Goal: Information Seeking & Learning: Learn about a topic

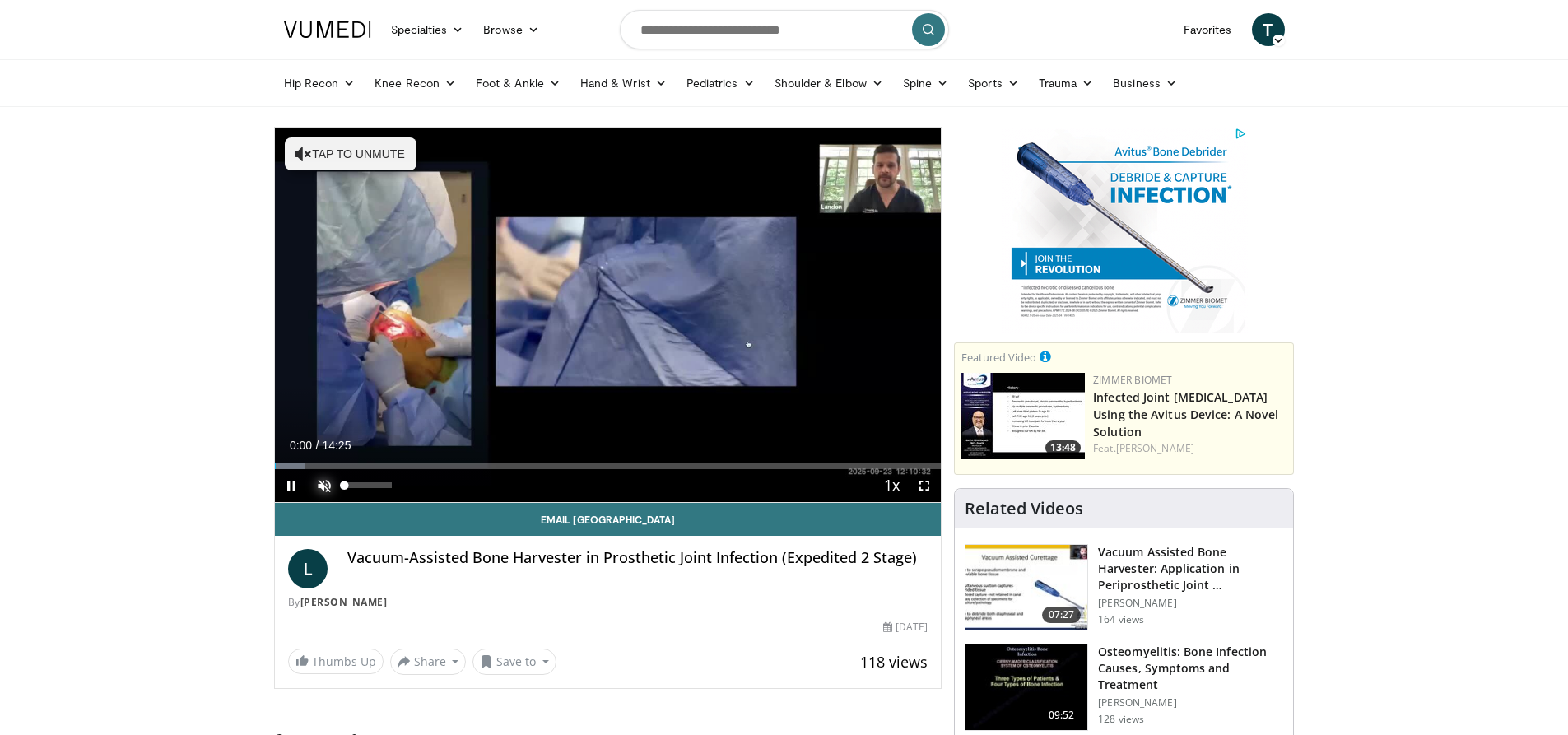
click at [320, 480] on span "Video Player" at bounding box center [324, 485] width 33 height 33
drag, startPoint x: 367, startPoint y: 488, endPoint x: 407, endPoint y: 483, distance: 40.3
click at [407, 483] on div "Mute 100%" at bounding box center [365, 485] width 115 height 33
click at [920, 486] on span "Video Player" at bounding box center [924, 485] width 33 height 33
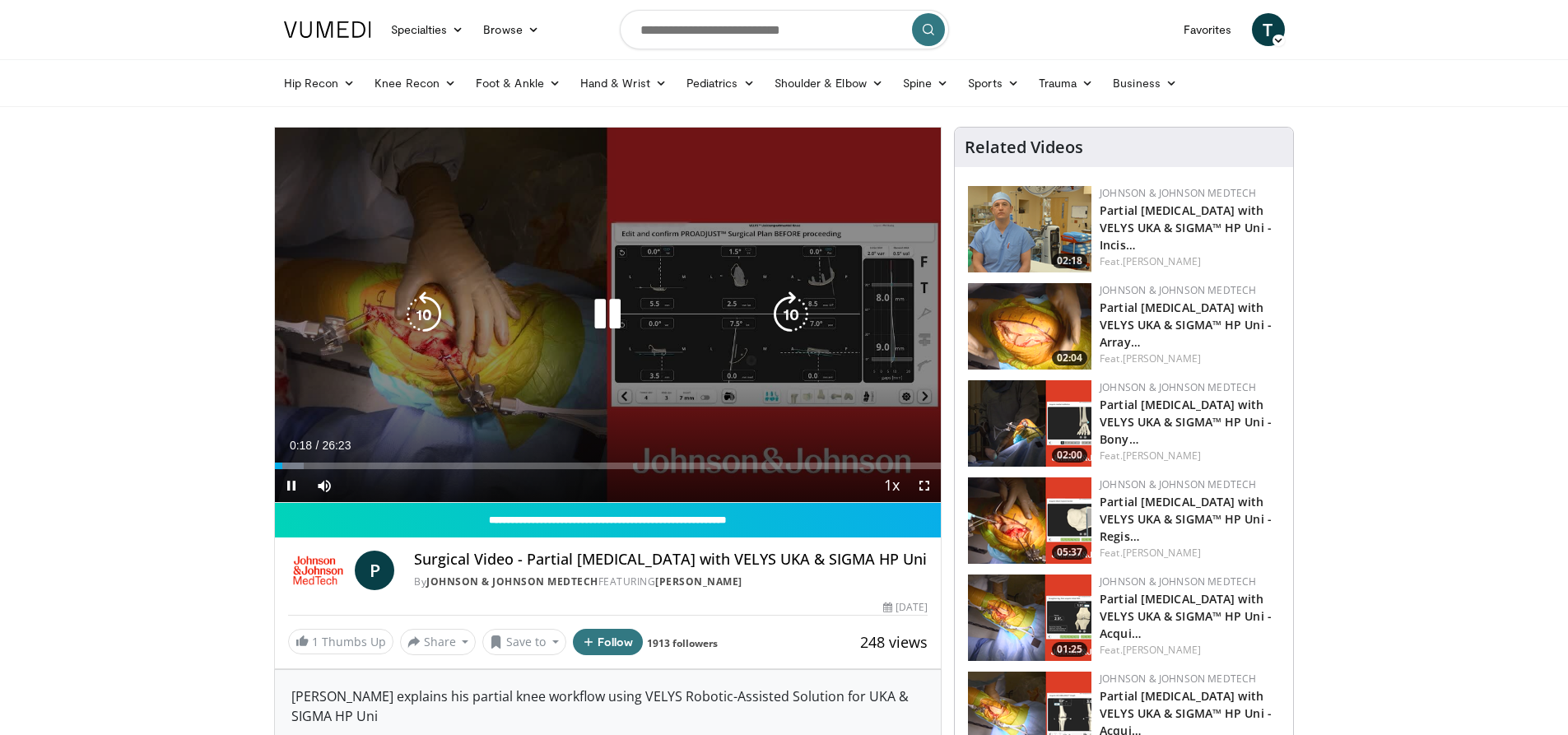
click at [580, 246] on div "10 seconds Tap to unmute" at bounding box center [608, 314] width 667 height 374
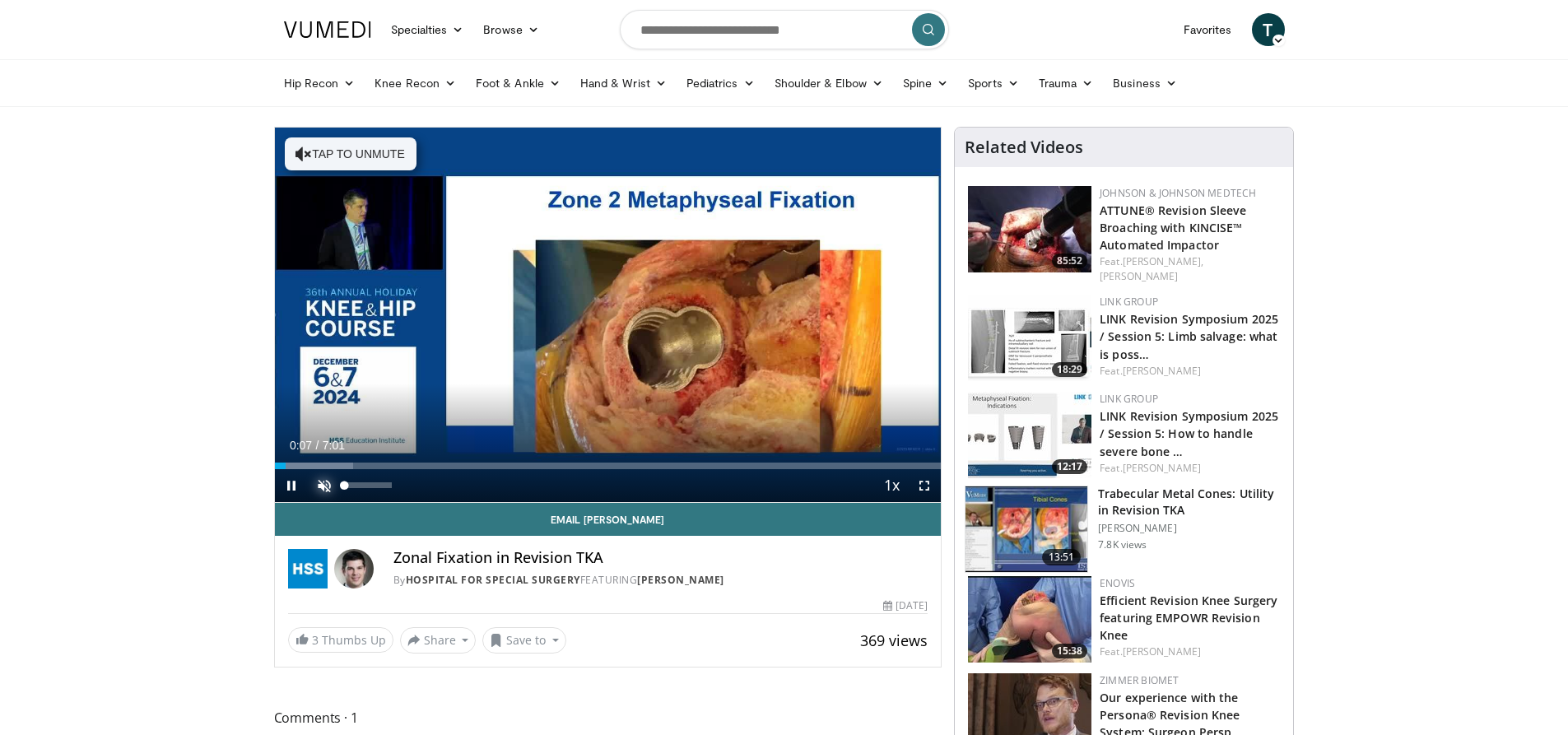
click at [321, 486] on span "Video Player" at bounding box center [324, 485] width 33 height 33
click at [922, 485] on span "Video Player" at bounding box center [924, 485] width 33 height 33
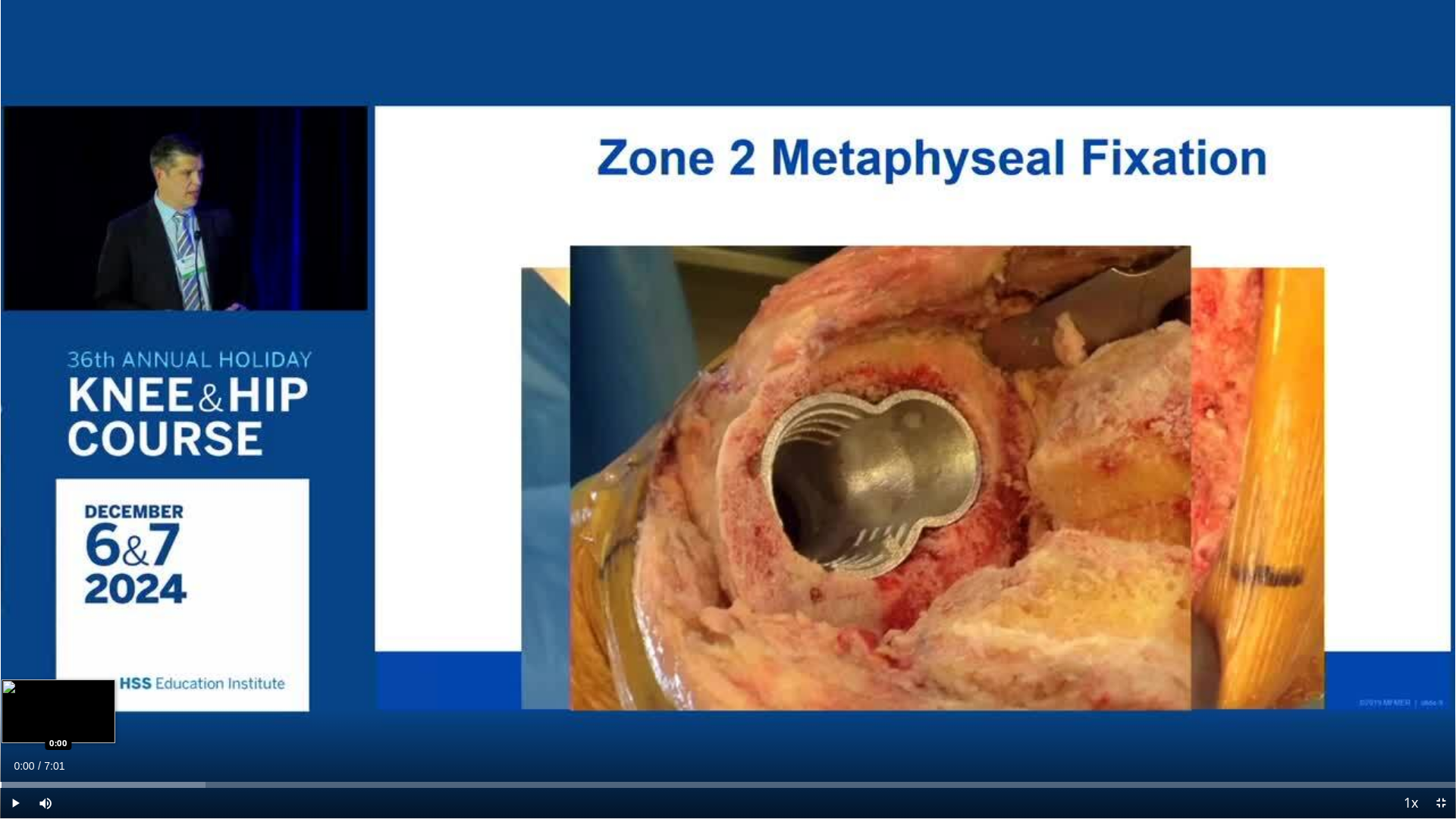
drag, startPoint x: 44, startPoint y: 781, endPoint x: 0, endPoint y: 785, distance: 44.2
click at [0, 677] on div "Loaded : 14.09% 0:00 0:00" at bounding box center [728, 781] width 1456 height 15
drag, startPoint x: 47, startPoint y: 788, endPoint x: 0, endPoint y: 782, distance: 47.4
click at [0, 677] on div "Current Time 0:14 / Duration 7:01 Pause Skip Backward Skip Forward Mute 0% Load…" at bounding box center [728, 803] width 1456 height 30
drag, startPoint x: 59, startPoint y: 782, endPoint x: 0, endPoint y: 771, distance: 60.0
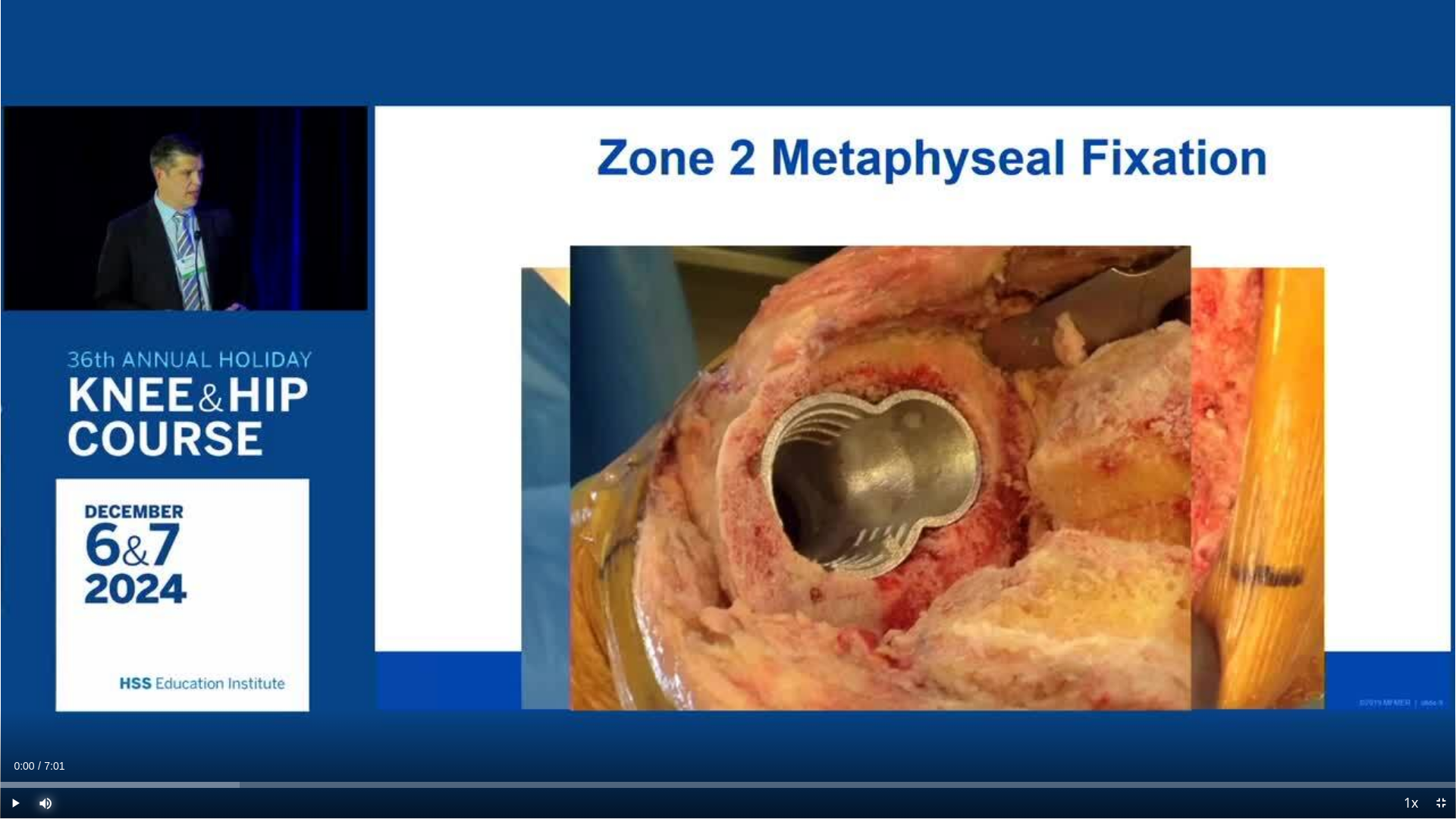
click at [0, 677] on div "Current Time 0:00 / Duration 7:01 Play Skip Backward Skip Forward Mute 0% Loade…" at bounding box center [728, 803] width 1456 height 30
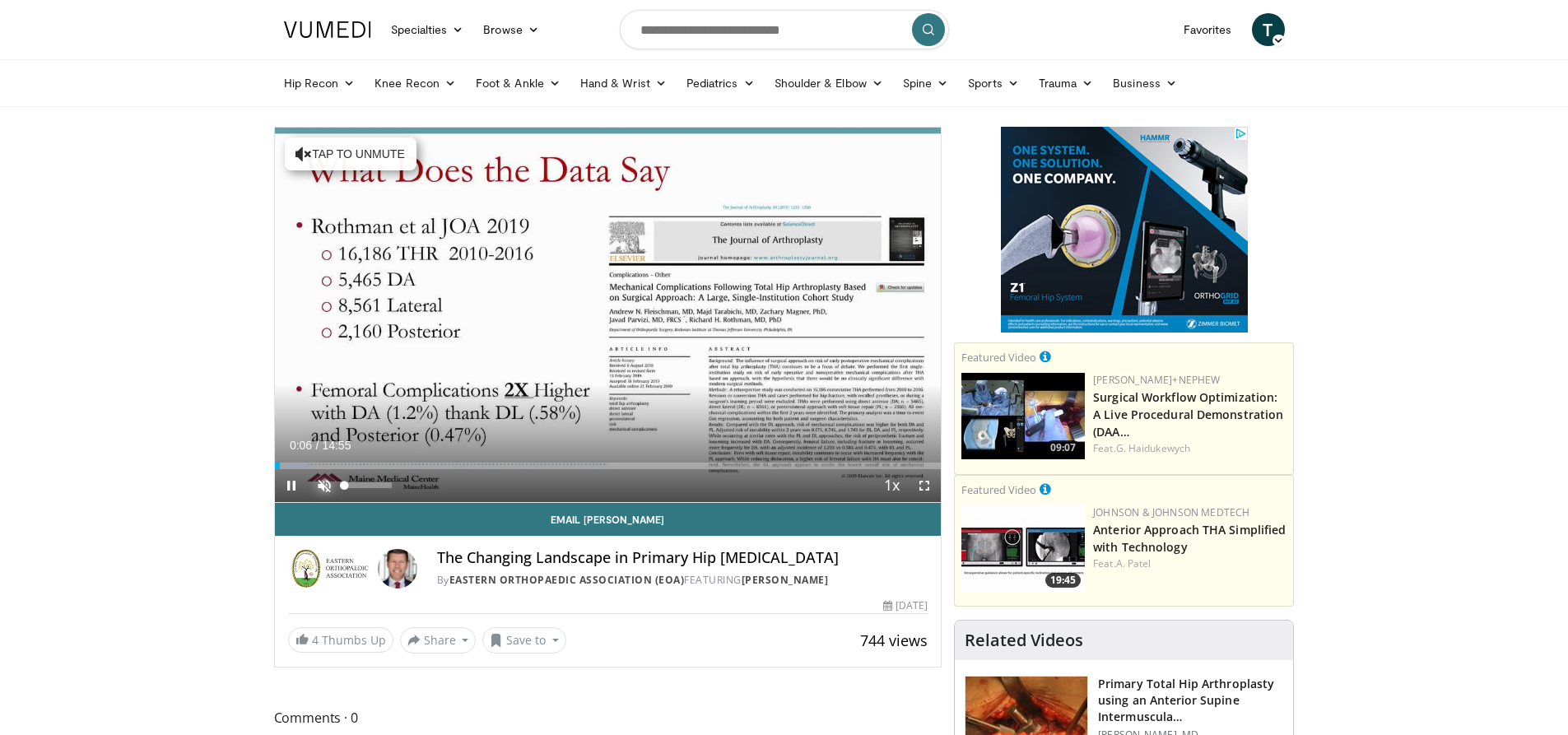
click at [320, 483] on span "Video Player" at bounding box center [324, 485] width 33 height 33
drag, startPoint x: 390, startPoint y: 481, endPoint x: 371, endPoint y: 484, distance: 19.2
click at [371, 484] on div "Volume Level" at bounding box center [357, 485] width 26 height 6
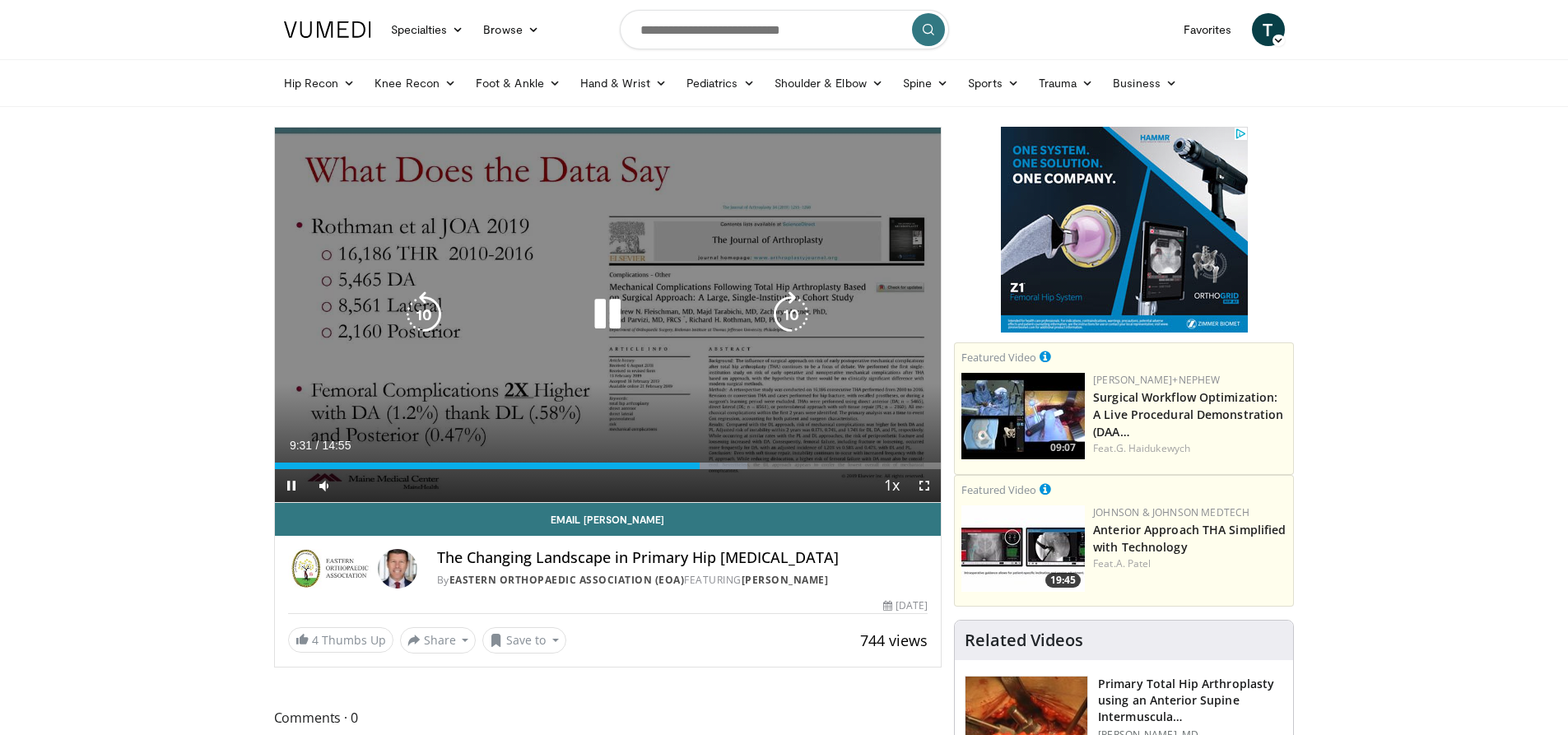
click at [423, 303] on icon "Video Player" at bounding box center [423, 314] width 46 height 46
click at [423, 303] on icon "Video Player" at bounding box center [423, 314] width 46 height 46
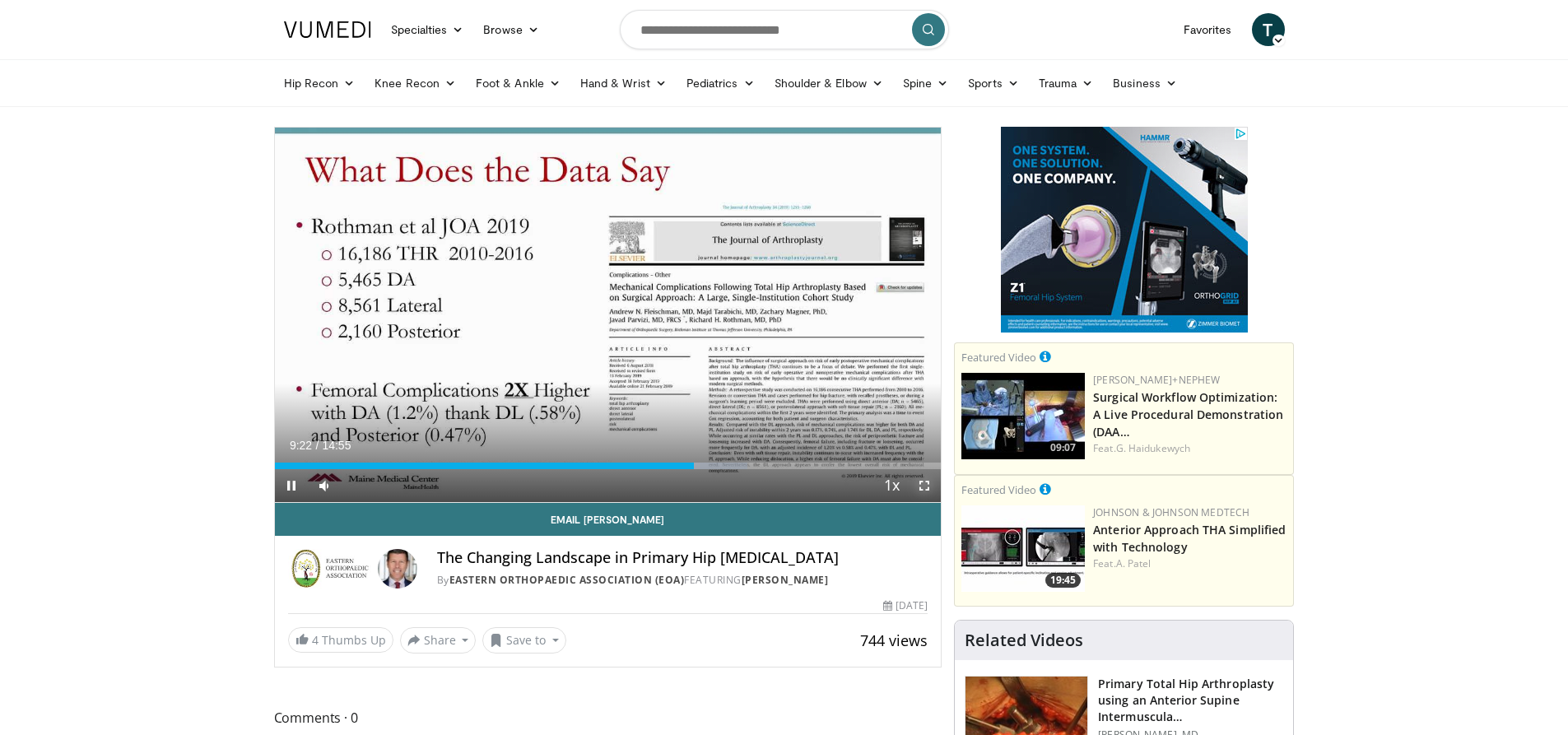
click at [923, 490] on span "Video Player" at bounding box center [924, 485] width 33 height 33
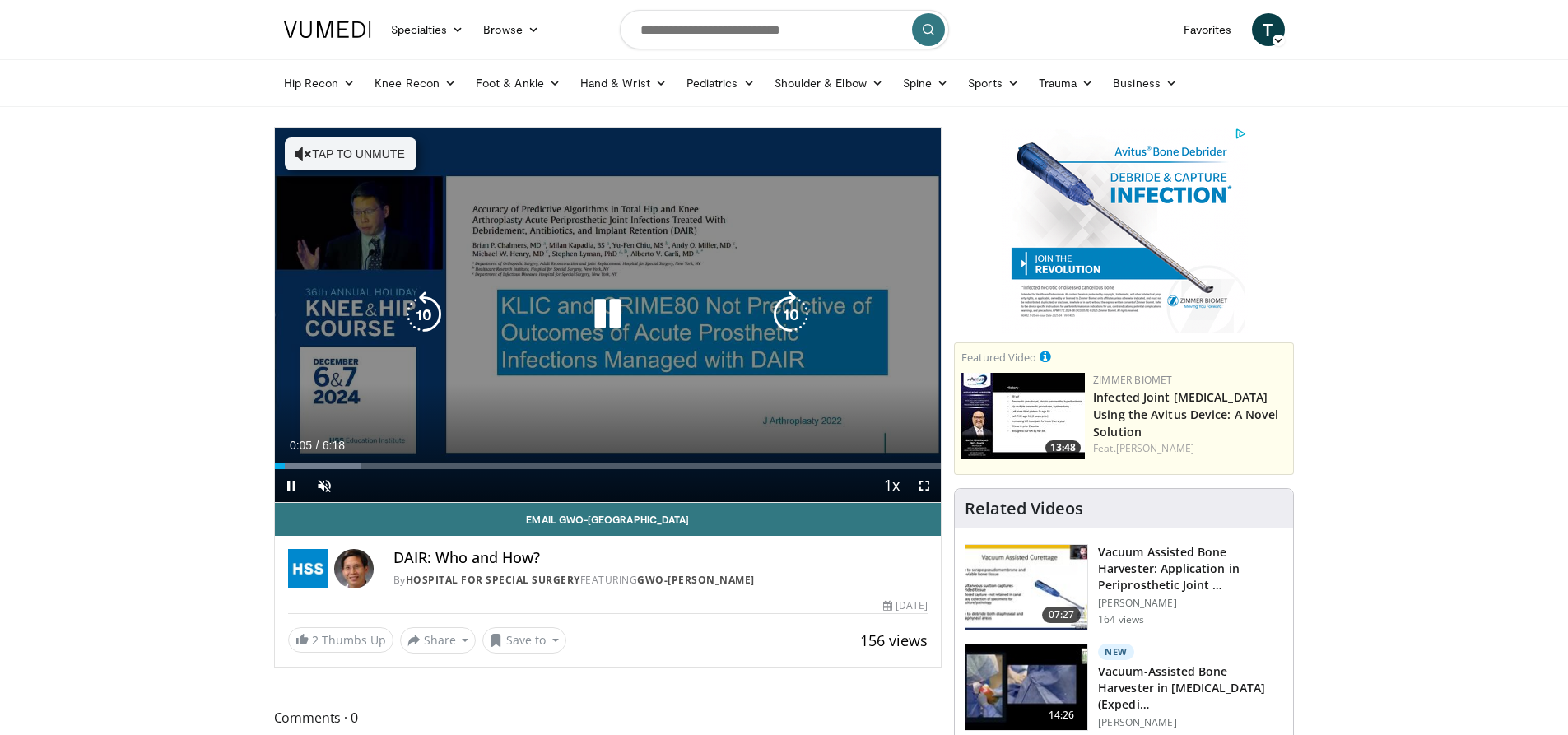
click at [361, 148] on button "Tap to unmute" at bounding box center [351, 153] width 132 height 33
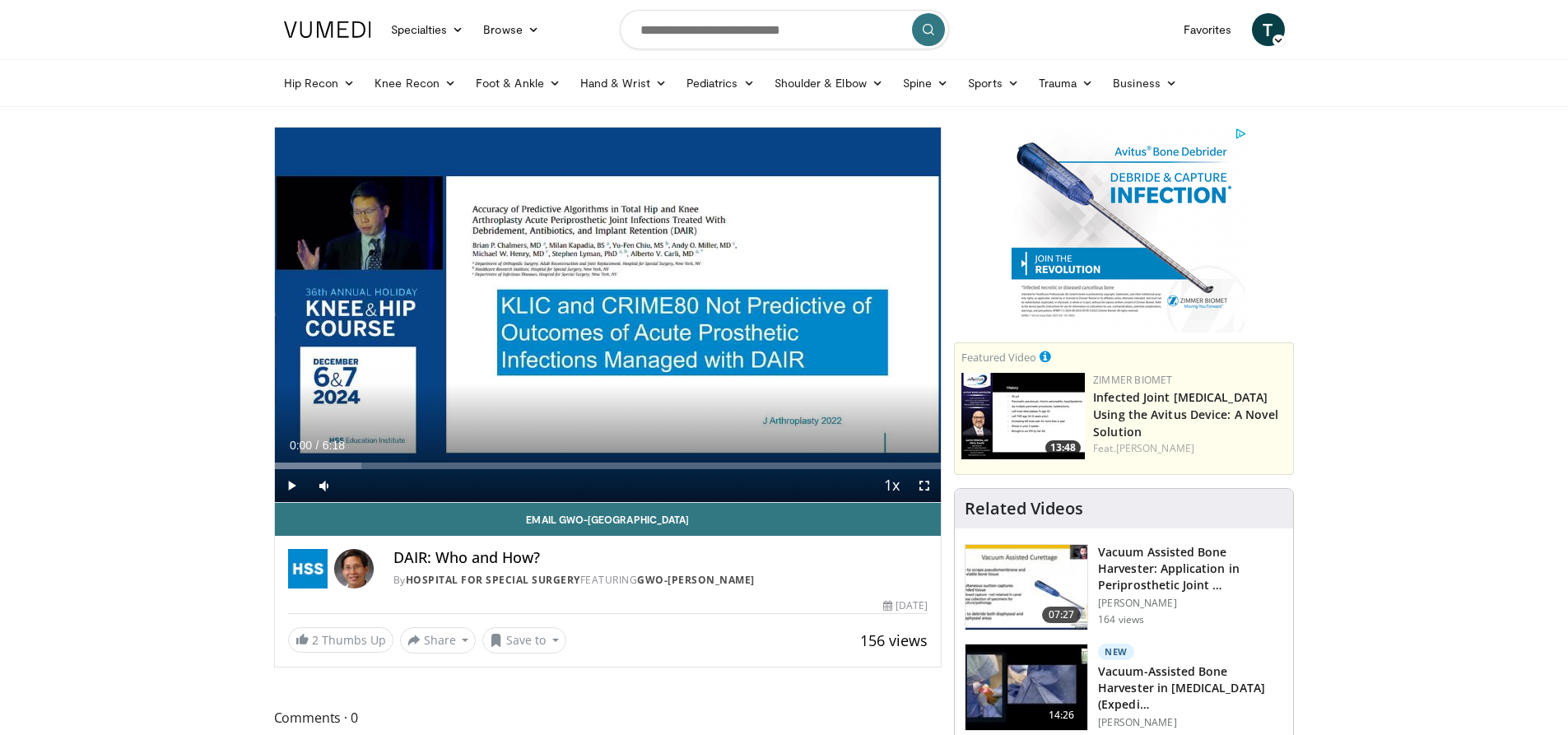
drag, startPoint x: 291, startPoint y: 464, endPoint x: 254, endPoint y: 467, distance: 37.1
click at [927, 483] on span "Video Player" at bounding box center [924, 485] width 33 height 33
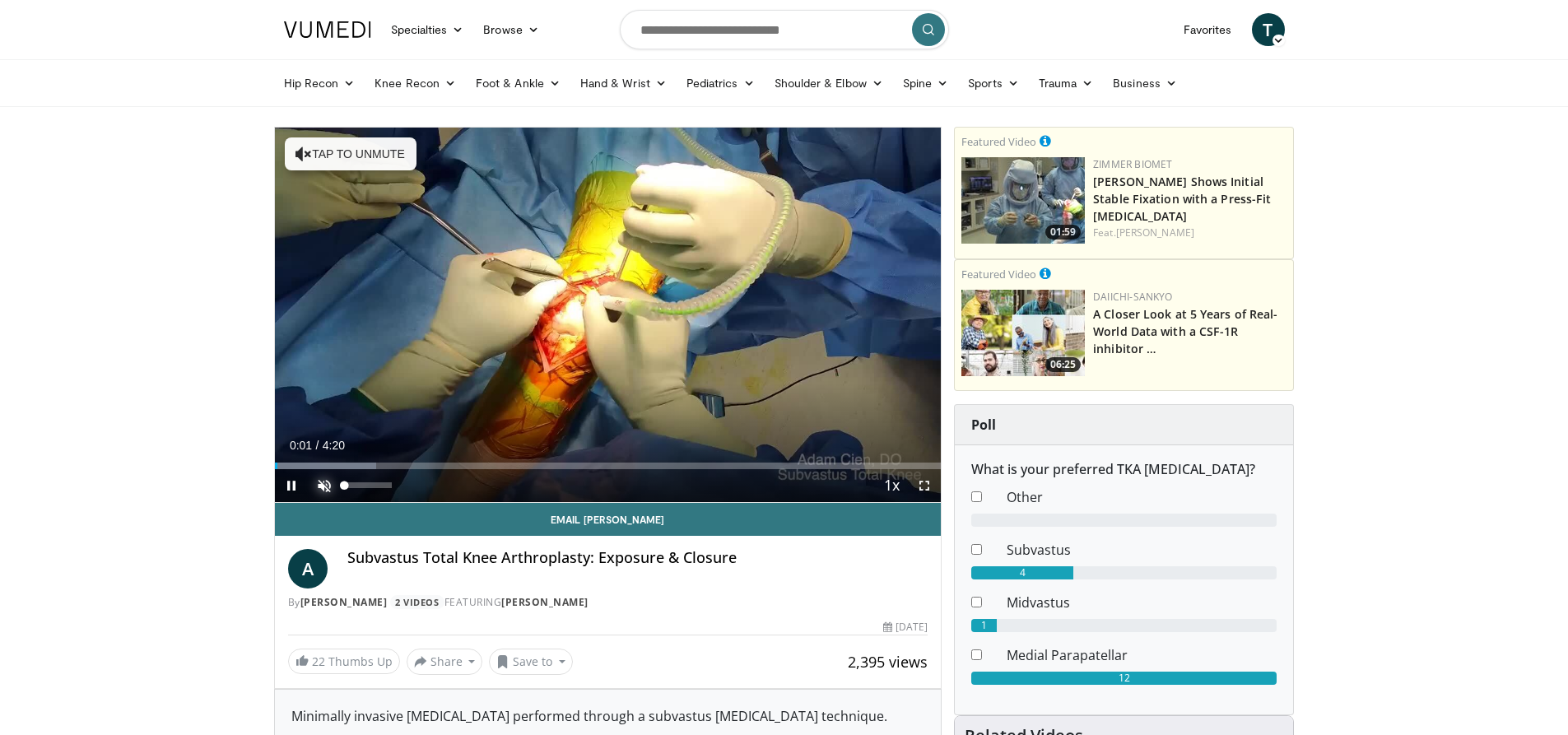
click at [320, 475] on span "Video Player" at bounding box center [324, 485] width 33 height 33
click at [926, 487] on span "Video Player" at bounding box center [924, 485] width 33 height 33
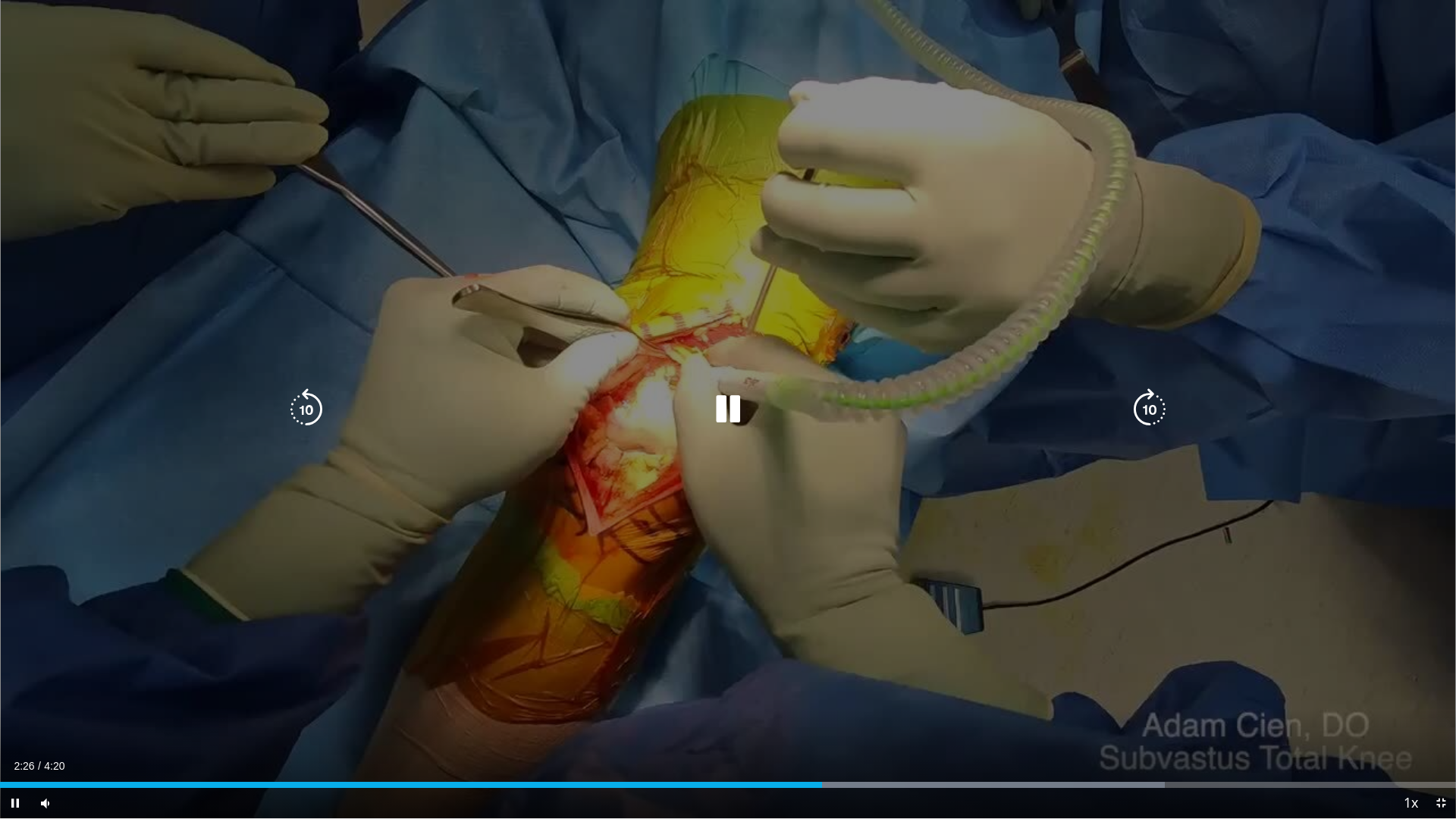
click at [730, 463] on div "10 seconds Tap to unmute" at bounding box center [728, 409] width 1456 height 818
click at [713, 479] on div "10 seconds Tap to unmute" at bounding box center [728, 409] width 1456 height 818
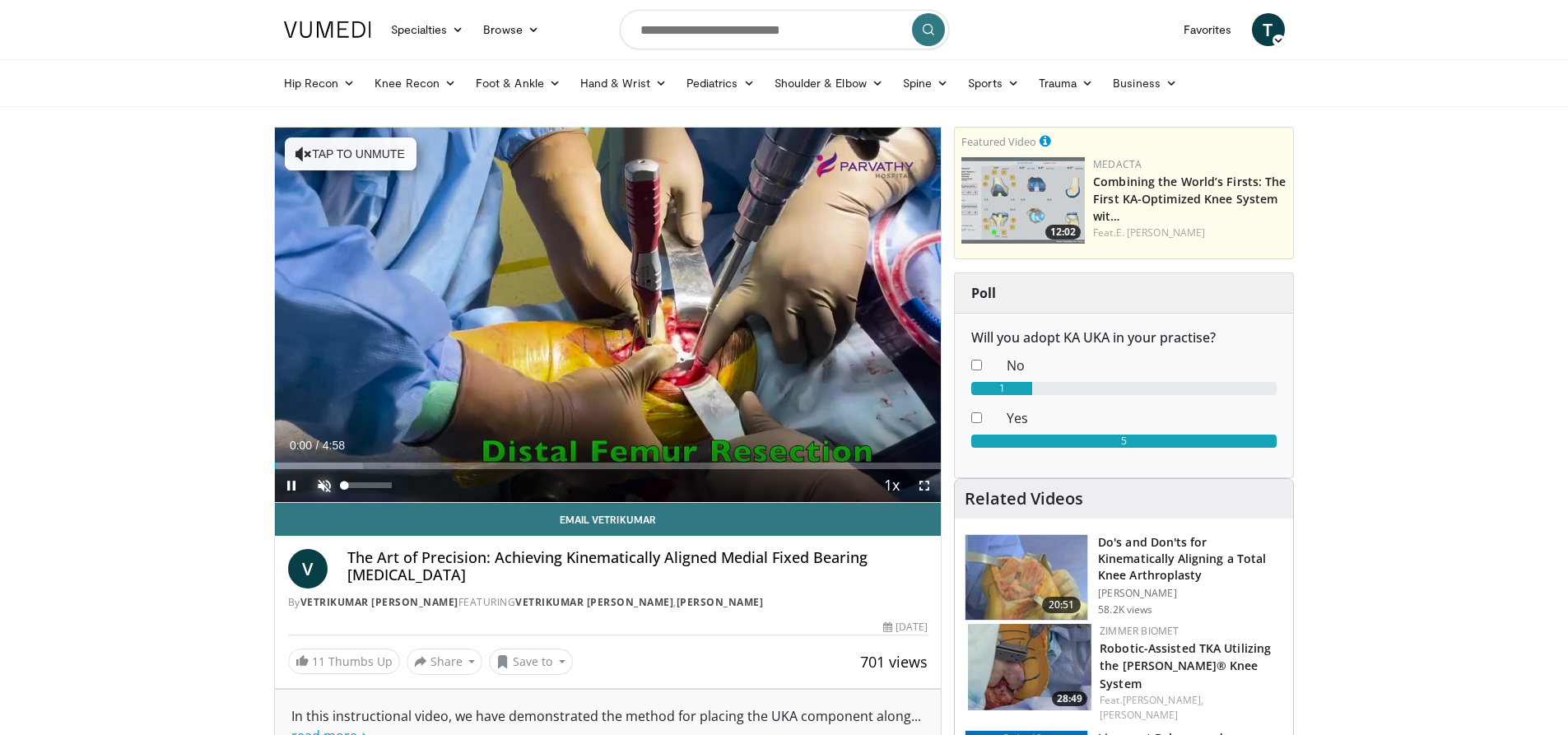
click at [326, 477] on span "Video Player" at bounding box center [324, 485] width 33 height 33
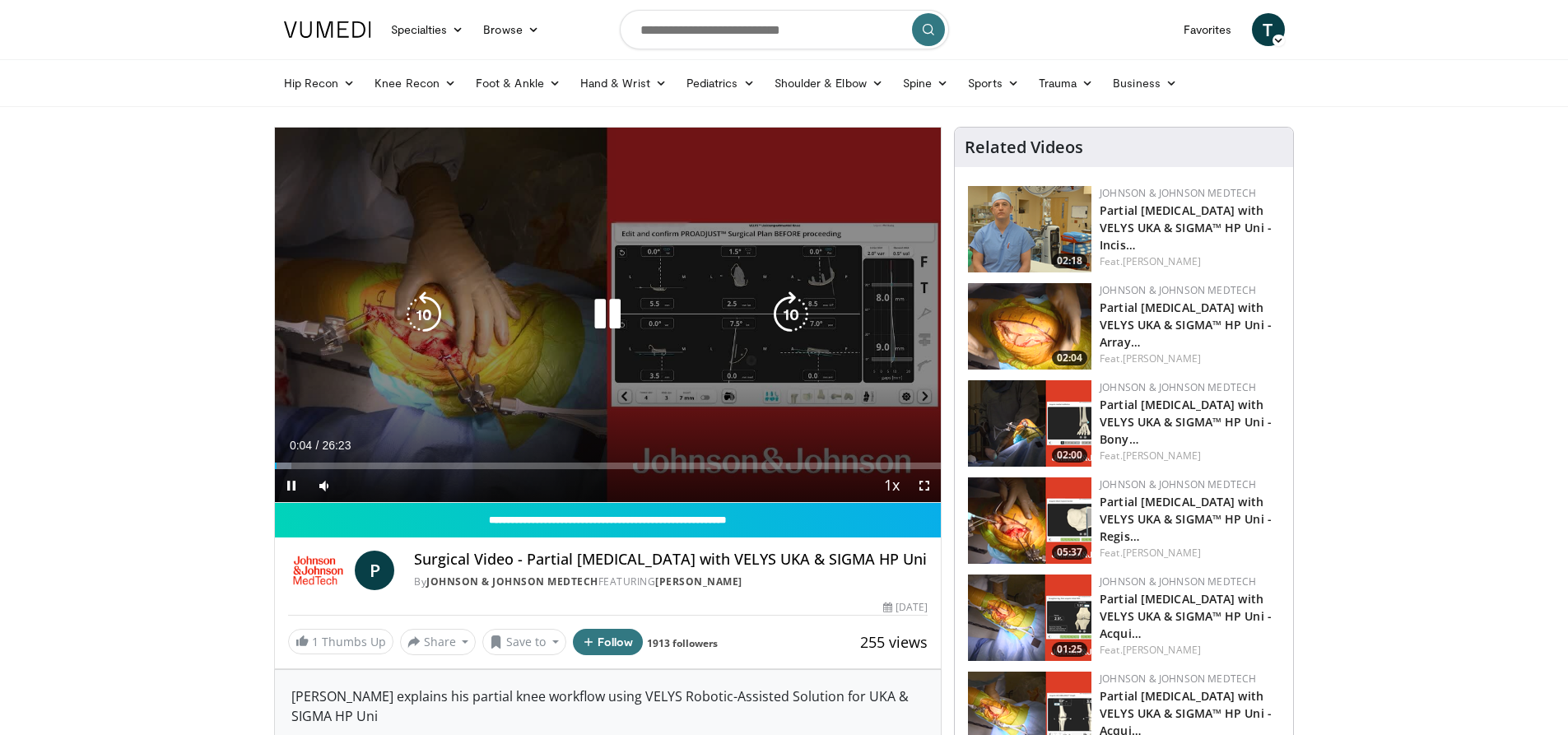
click at [401, 378] on div "10 seconds Tap to unmute" at bounding box center [608, 314] width 667 height 374
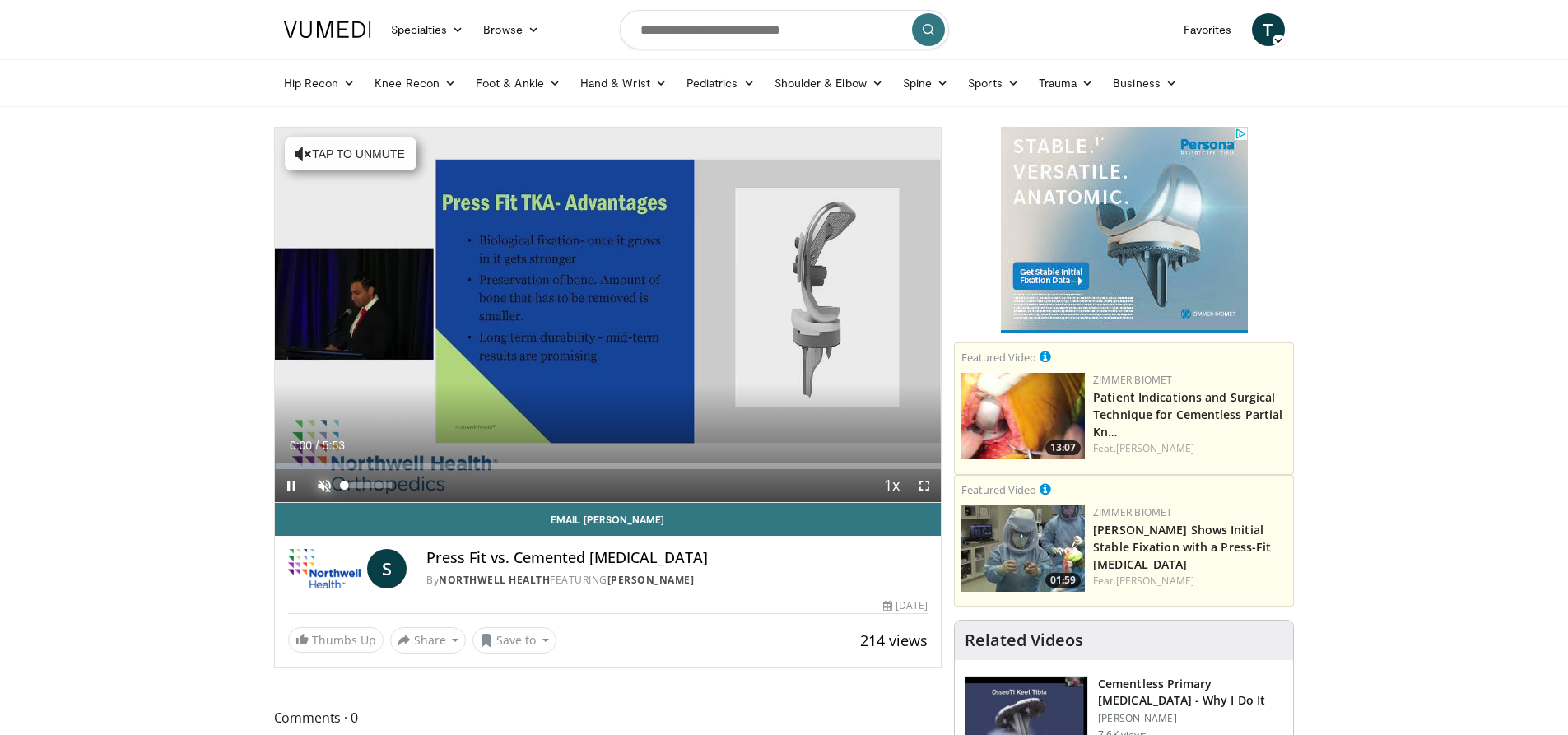
click at [321, 482] on span "Video Player" at bounding box center [324, 485] width 33 height 33
click at [922, 484] on span "Video Player" at bounding box center [924, 485] width 33 height 33
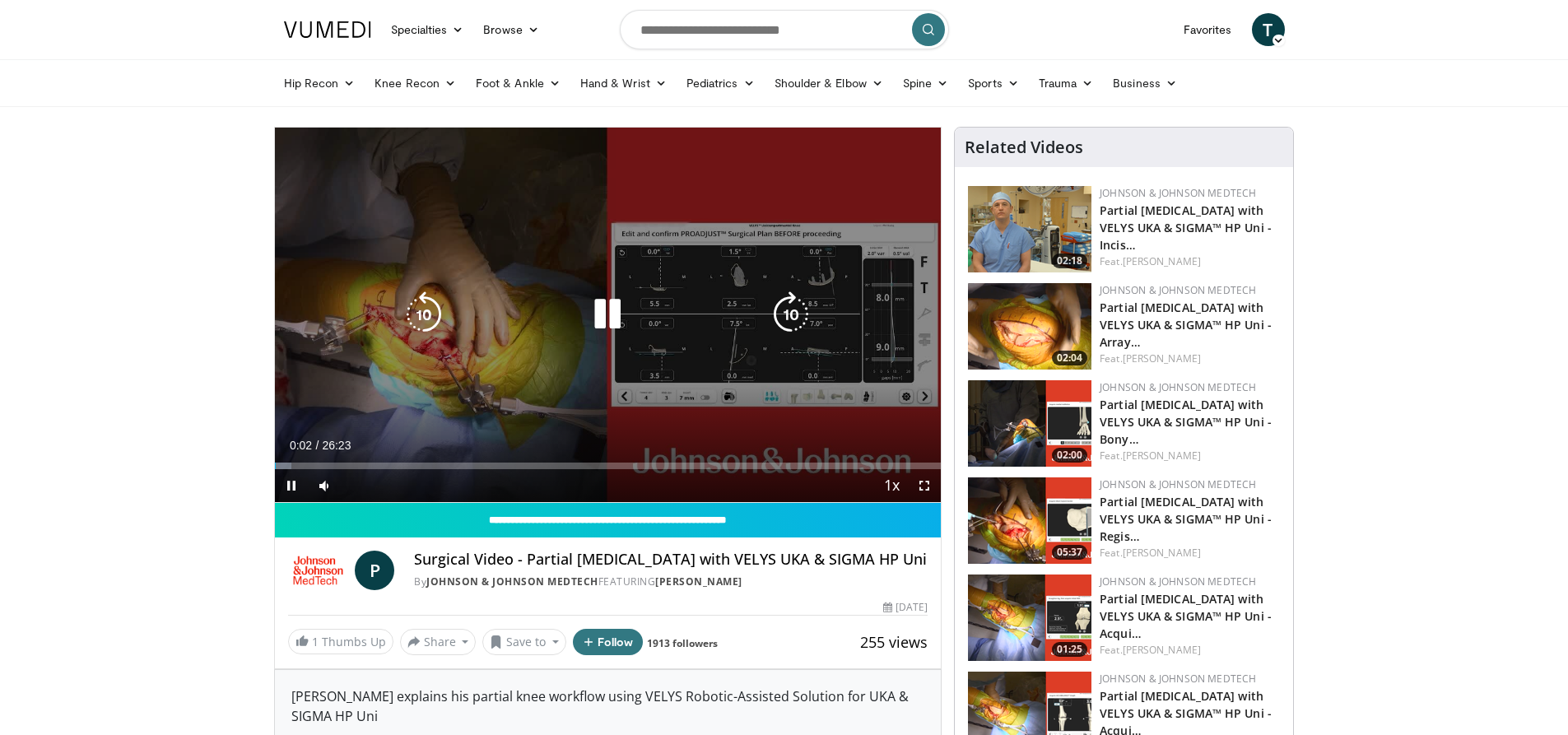
click at [338, 217] on div "10 seconds Tap to unmute" at bounding box center [608, 314] width 667 height 374
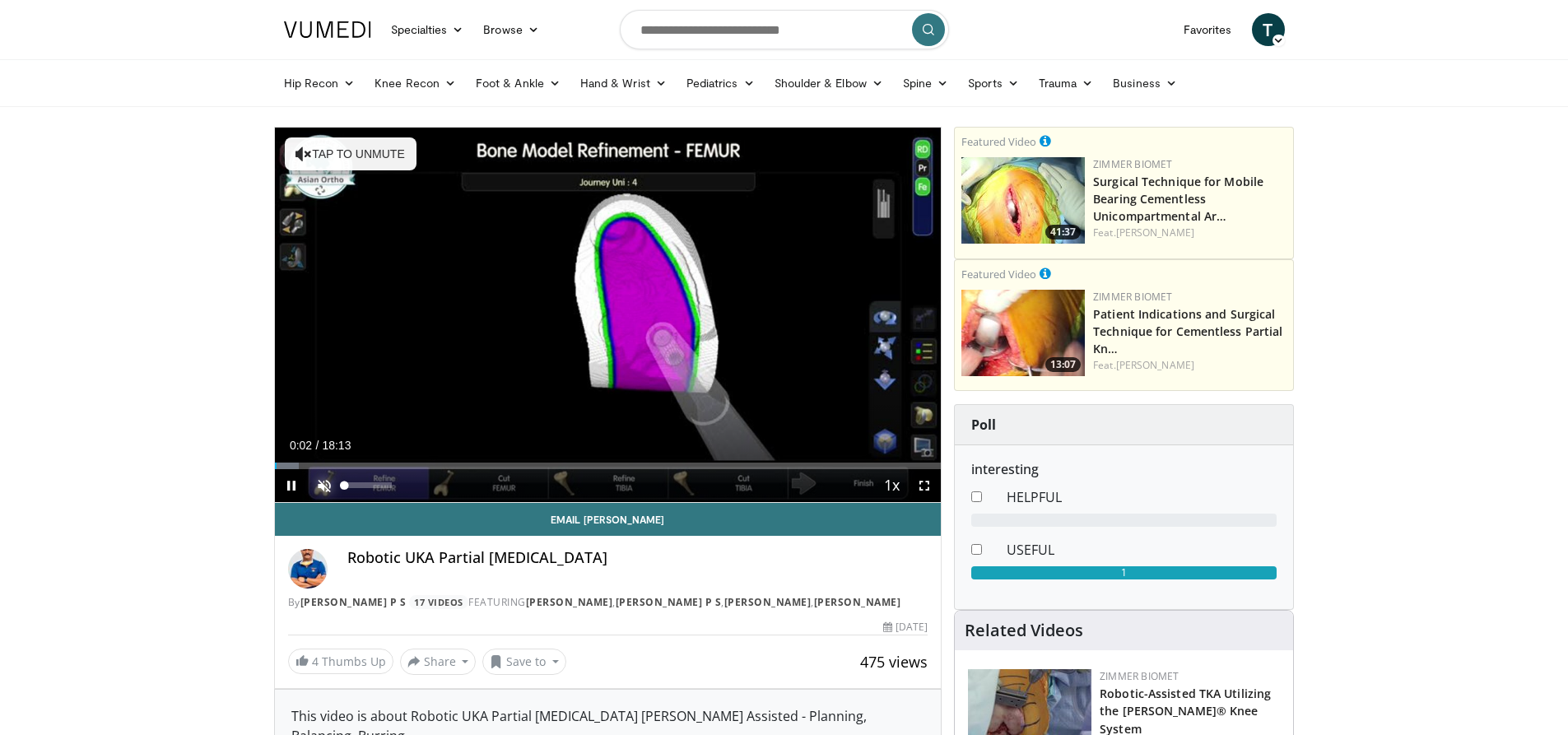
click at [328, 486] on span "Video Player" at bounding box center [324, 485] width 33 height 33
click at [921, 486] on span "Video Player" at bounding box center [924, 485] width 33 height 33
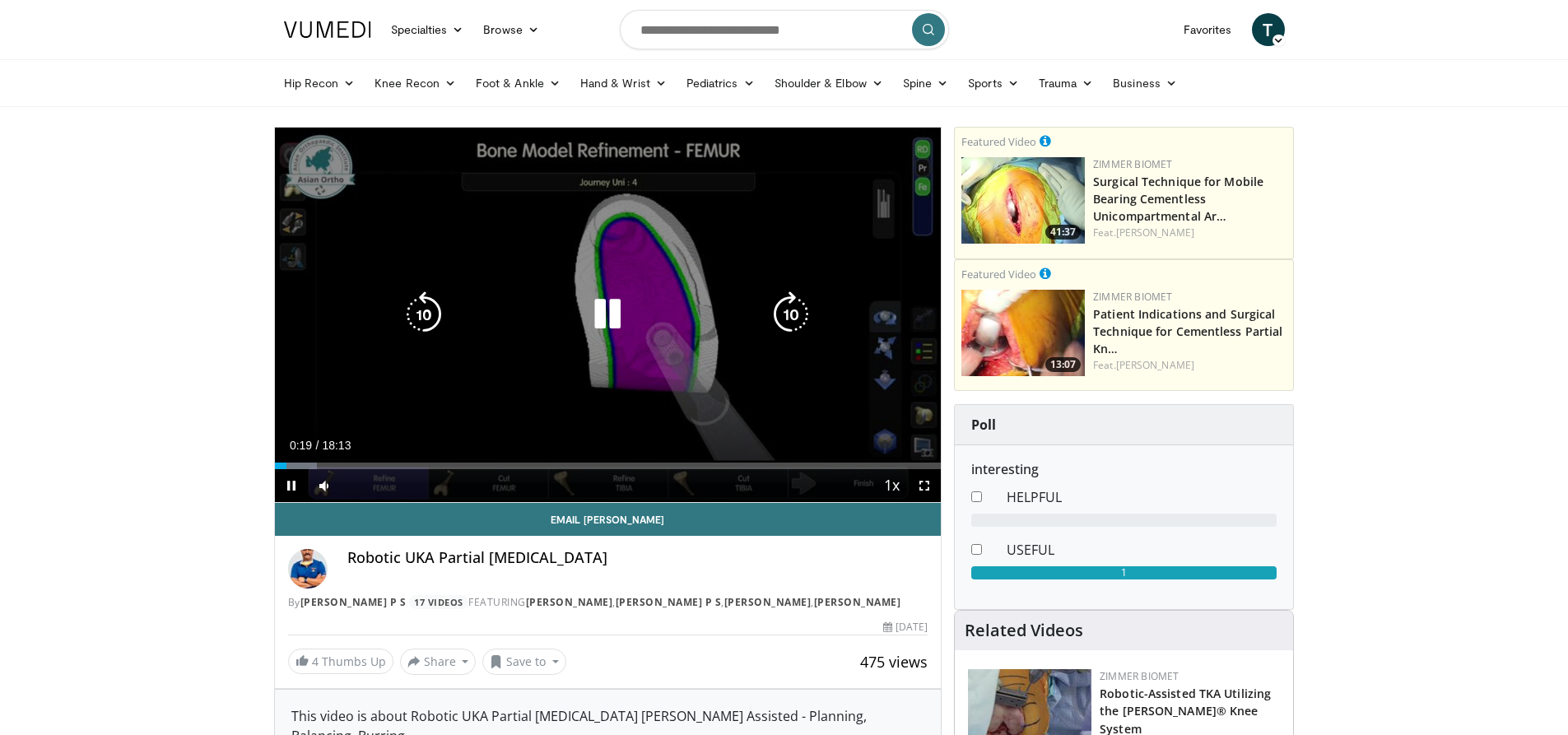
click at [558, 262] on div "10 seconds Tap to unmute" at bounding box center [608, 314] width 667 height 374
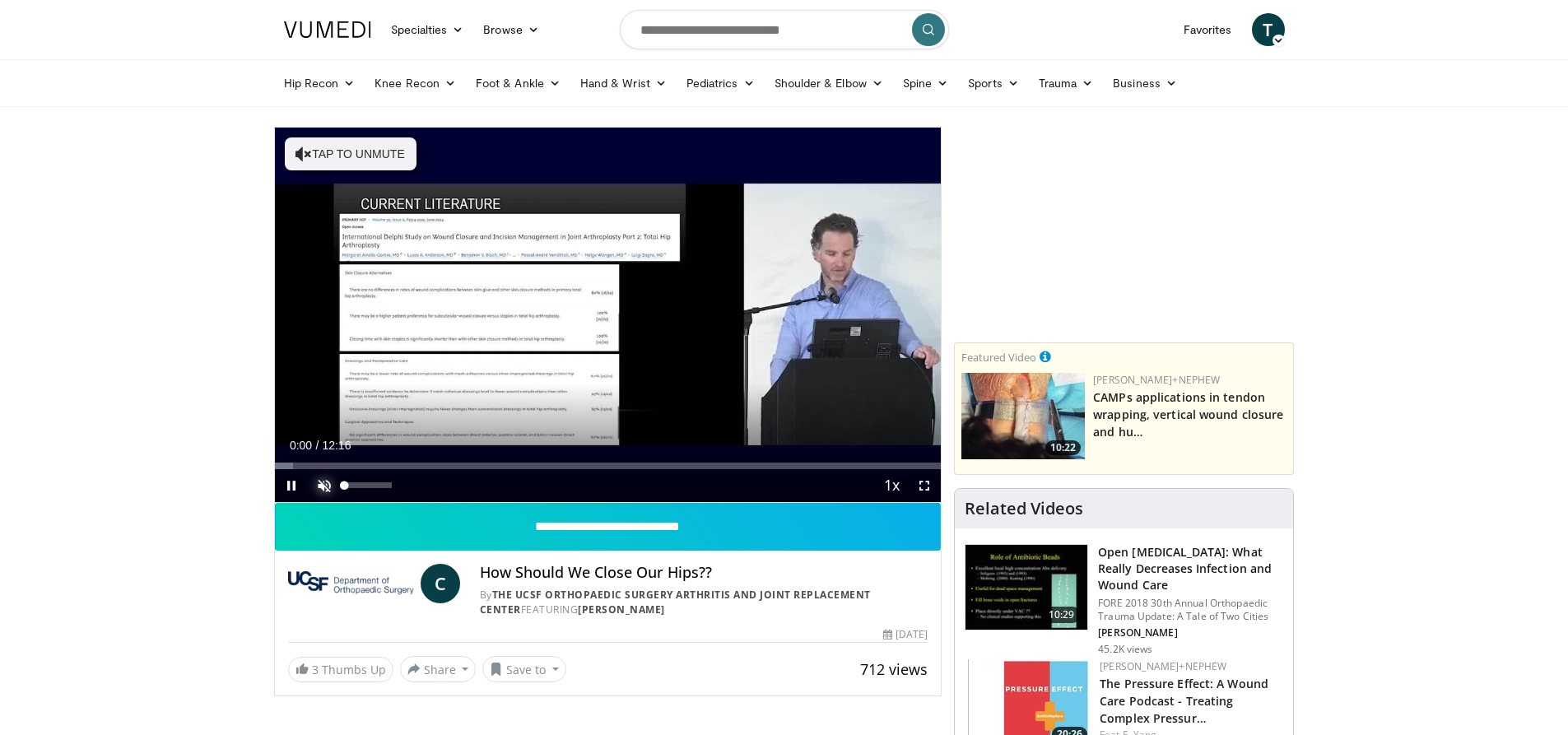
click at [320, 480] on span "Video Player" at bounding box center [324, 485] width 33 height 33
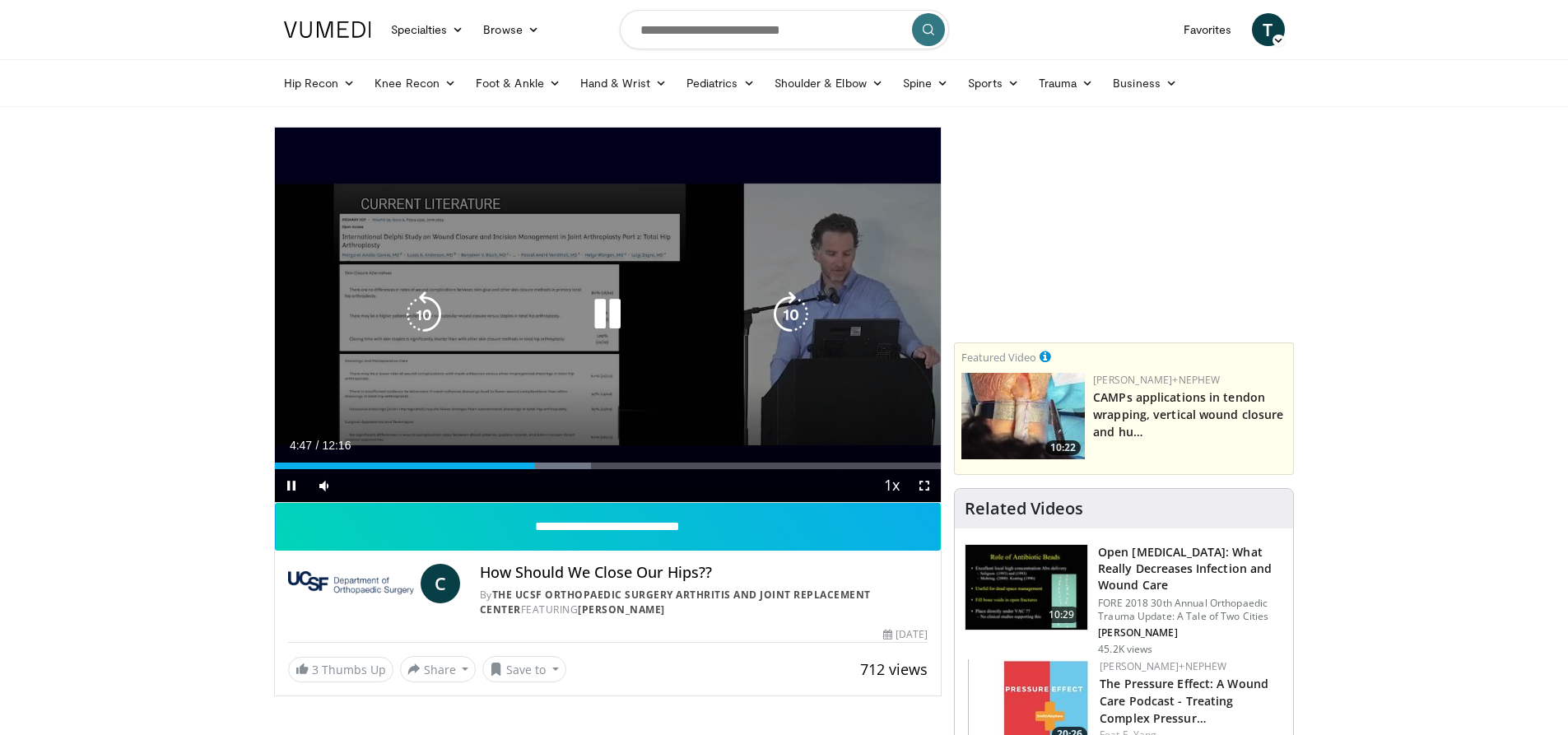
click at [379, 228] on div "10 seconds Tap to unmute" at bounding box center [608, 314] width 667 height 374
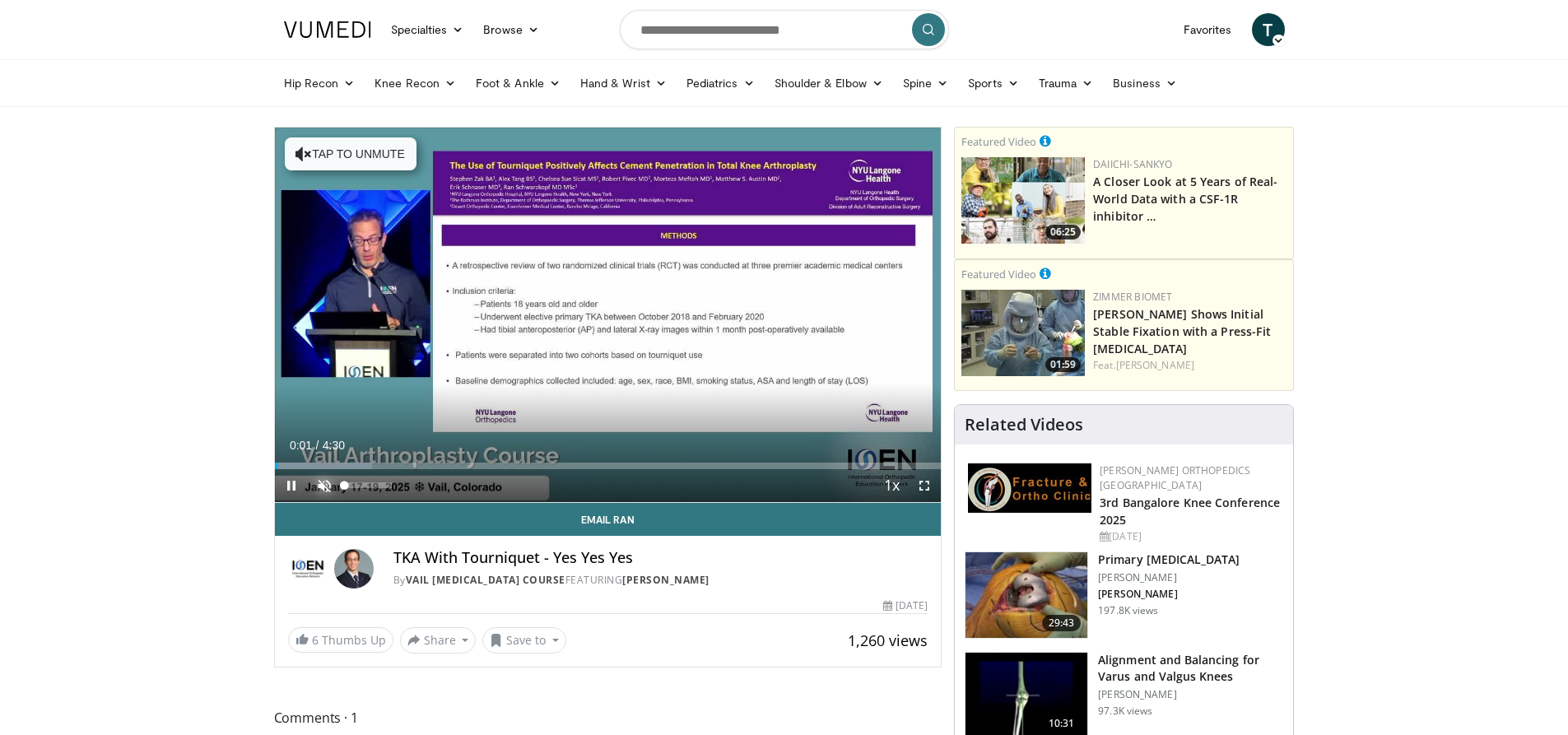
click at [325, 481] on span "Video Player" at bounding box center [324, 485] width 33 height 33
click at [364, 482] on div "Volume Level" at bounding box center [354, 485] width 19 height 6
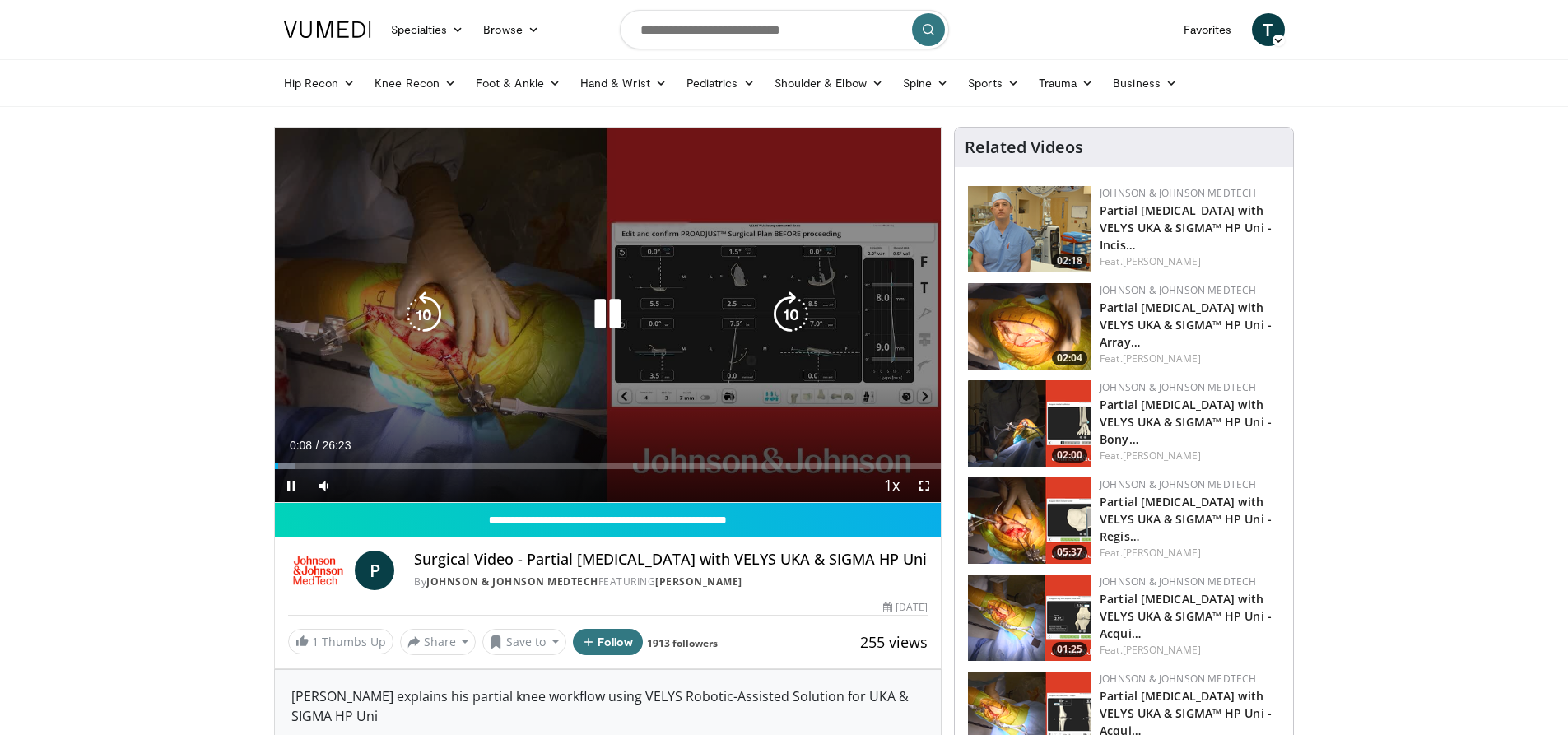
click at [495, 363] on div "10 seconds Tap to unmute" at bounding box center [608, 314] width 667 height 374
